Goal: Information Seeking & Learning: Learn about a topic

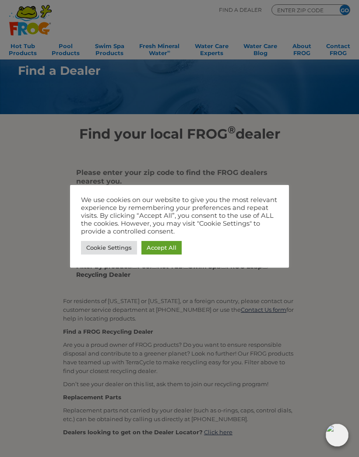
click at [164, 245] on link "Accept All" at bounding box center [161, 248] width 40 height 14
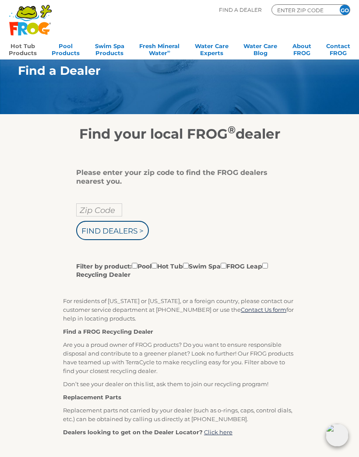
click at [29, 54] on link "Hot Tub Products" at bounding box center [23, 49] width 28 height 18
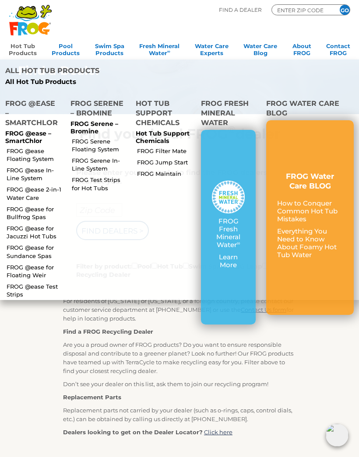
click at [29, 154] on link "FROG @ease Floating System" at bounding box center [35, 155] width 56 height 16
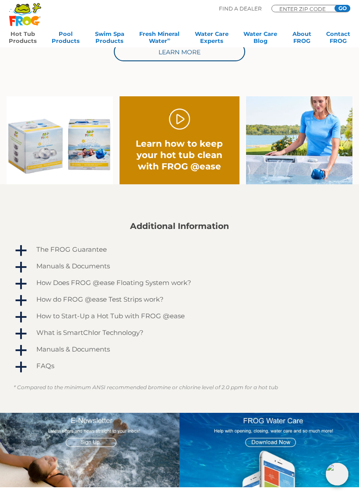
scroll to position [415, 0]
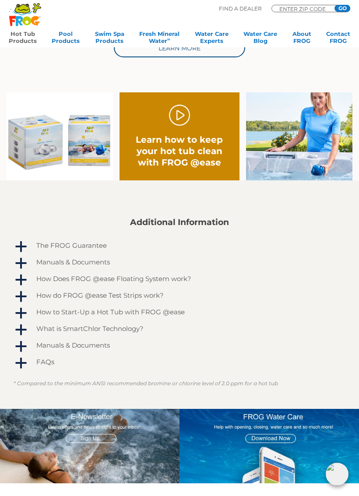
click at [155, 281] on h4 "How Does FROG @ease Floating System work?" at bounding box center [113, 278] width 155 height 7
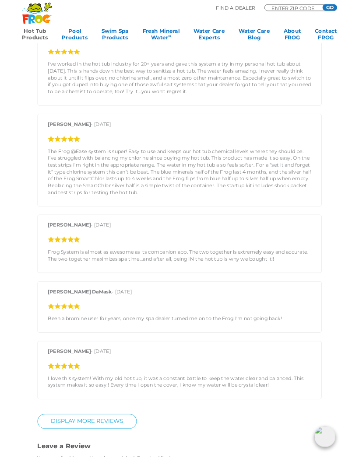
scroll to position [1189, 0]
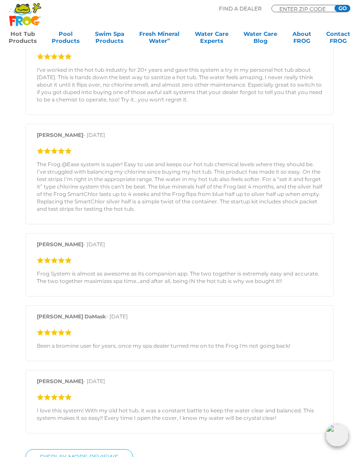
click at [20, 35] on link "Hot Tub Products" at bounding box center [23, 39] width 28 height 18
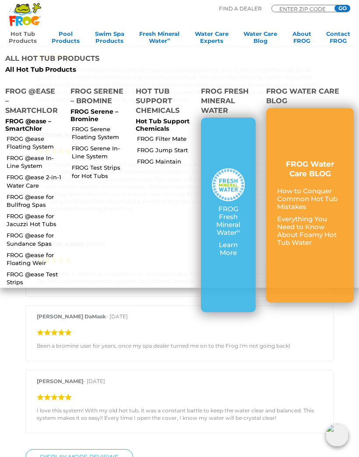
click at [23, 43] on link "Hot Tub Products" at bounding box center [23, 39] width 28 height 18
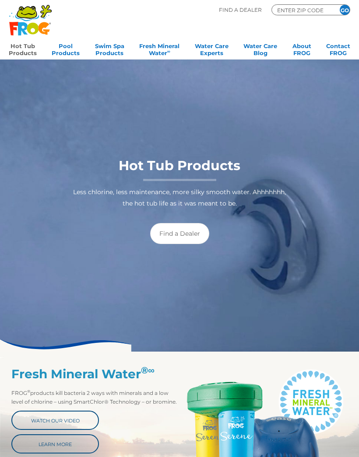
click at [28, 49] on link "Hot Tub Products" at bounding box center [23, 49] width 28 height 18
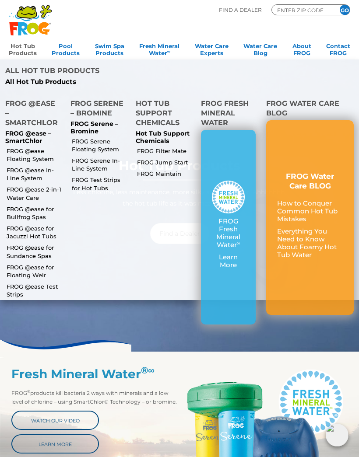
click at [21, 126] on h4 "FROG @ease – SmartChlor" at bounding box center [32, 114] width 55 height 31
click at [28, 141] on p "FROG @ease – SmartChlor" at bounding box center [32, 137] width 55 height 15
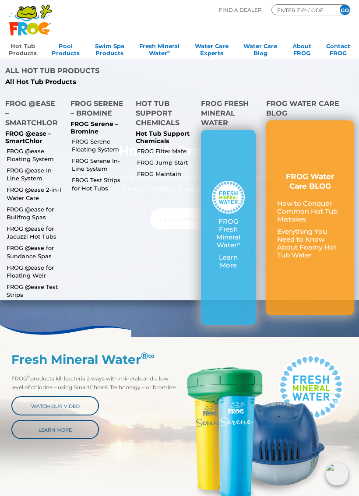
scroll to position [15, 0]
click at [26, 139] on p "FROG @ease – SmartChlor" at bounding box center [32, 137] width 55 height 15
click at [36, 151] on link "FROG @ease Floating System" at bounding box center [35, 155] width 56 height 16
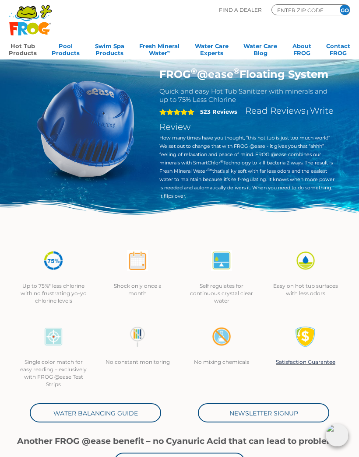
click at [98, 161] on img at bounding box center [86, 129] width 122 height 122
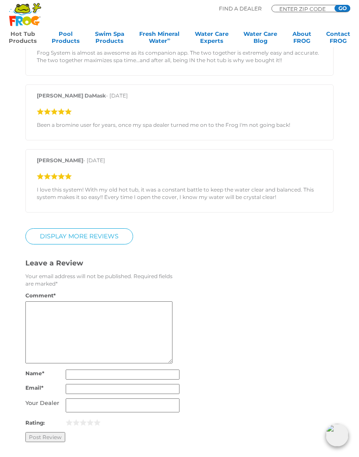
scroll to position [1195, 0]
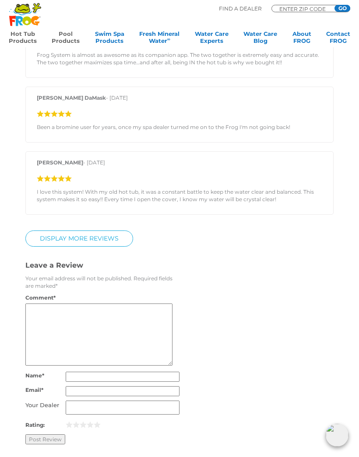
click at [69, 43] on link "Pool Products" at bounding box center [66, 39] width 28 height 18
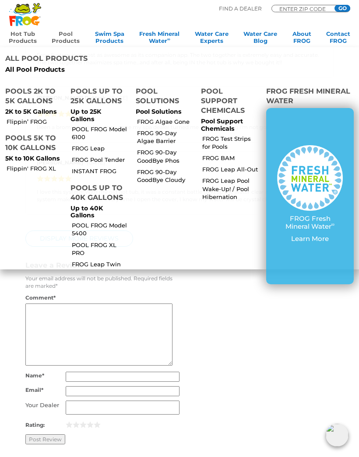
click at [21, 41] on link "Hot Tub Products" at bounding box center [23, 39] width 28 height 18
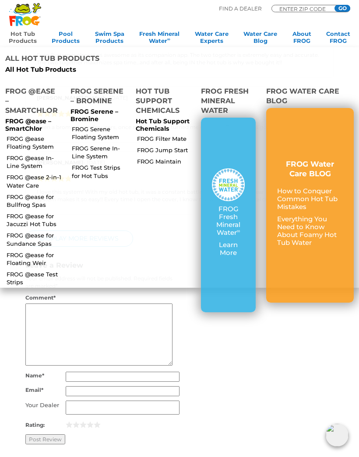
click at [28, 39] on link "Hot Tub Products" at bounding box center [23, 39] width 28 height 18
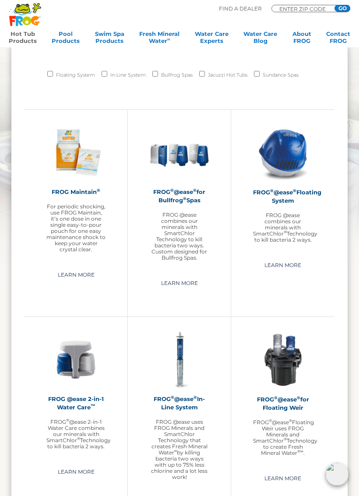
scroll to position [611, 0]
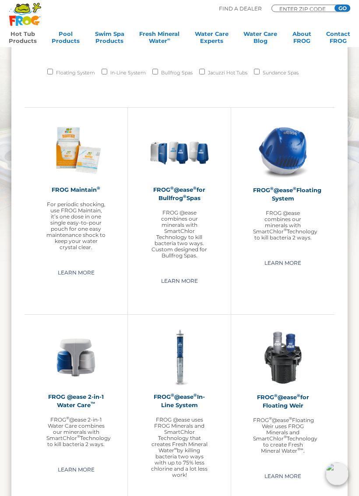
click at [173, 216] on p "FROG @ease combines our minerals with SmartChlor Technology to kill bacteria tw…" at bounding box center [179, 234] width 59 height 49
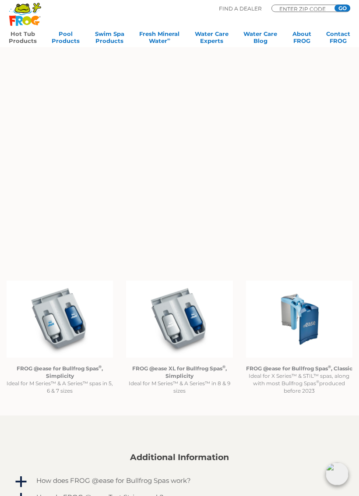
scroll to position [460, 0]
click at [60, 348] on img at bounding box center [60, 319] width 106 height 77
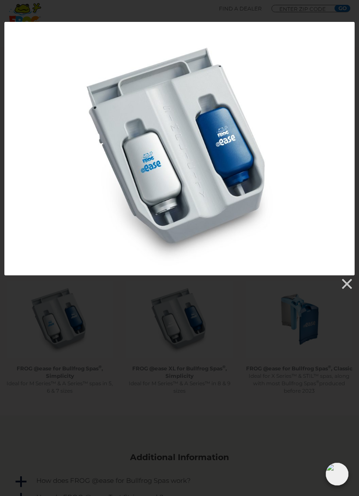
click at [218, 200] on div at bounding box center [179, 148] width 350 height 253
click at [344, 274] on div at bounding box center [179, 148] width 350 height 253
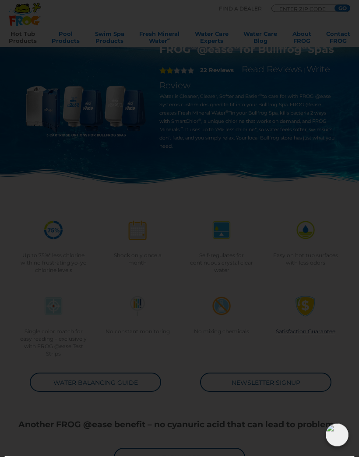
scroll to position [0, 0]
